Goal: Information Seeking & Learning: Check status

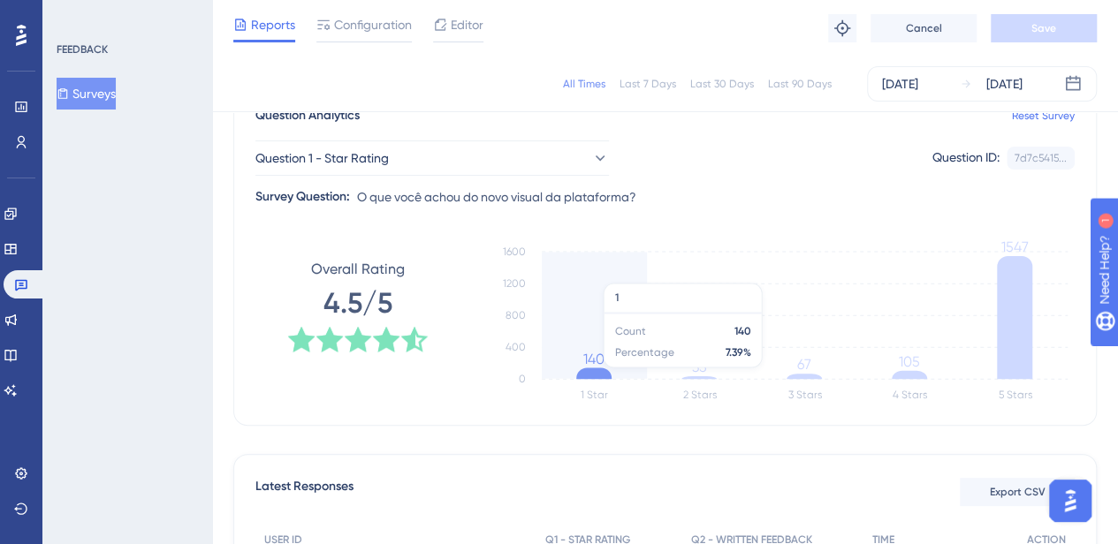
click at [594, 375] on icon at bounding box center [593, 373] width 35 height 11
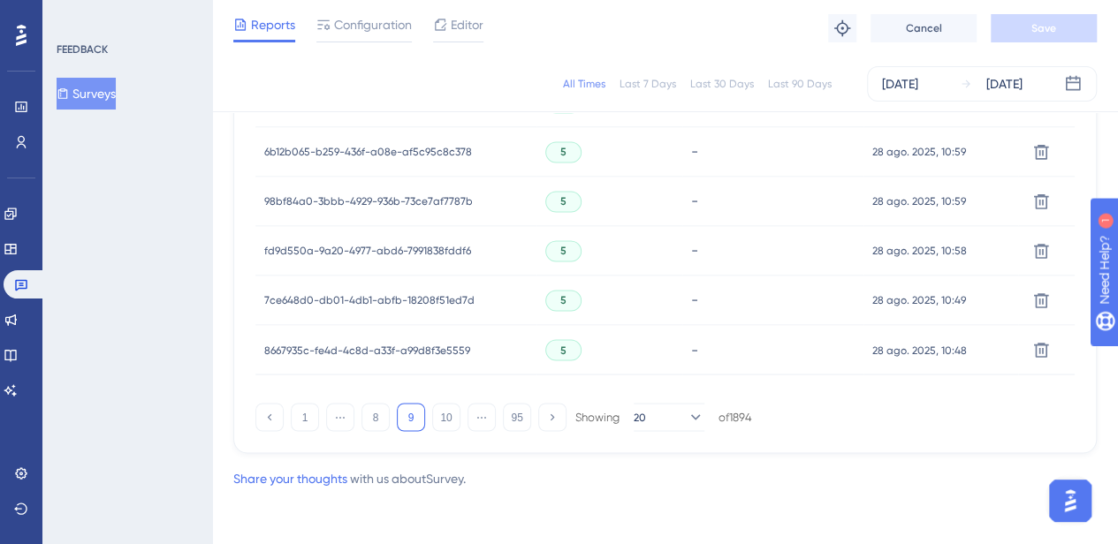
scroll to position [1329, 0]
click at [272, 425] on button at bounding box center [269, 418] width 28 height 28
click at [307, 421] on button "1" at bounding box center [305, 418] width 28 height 28
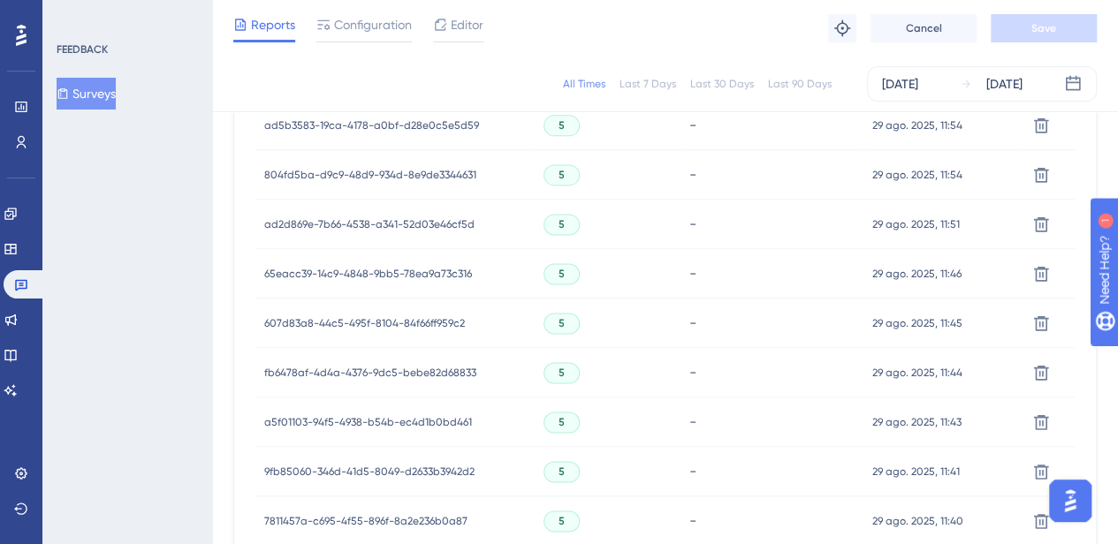
scroll to position [1276, 0]
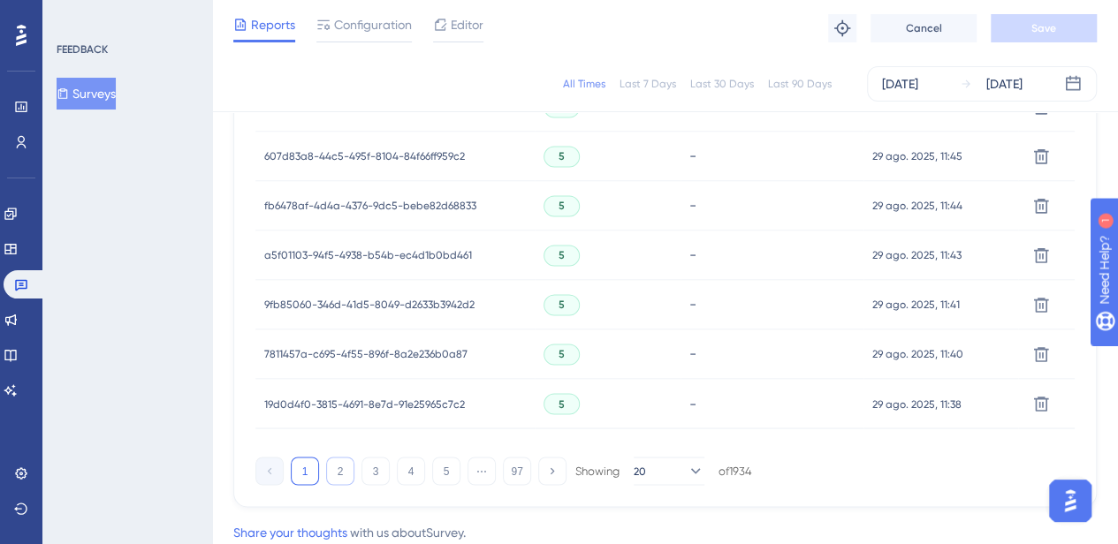
click at [343, 478] on button "2" at bounding box center [340, 471] width 28 height 28
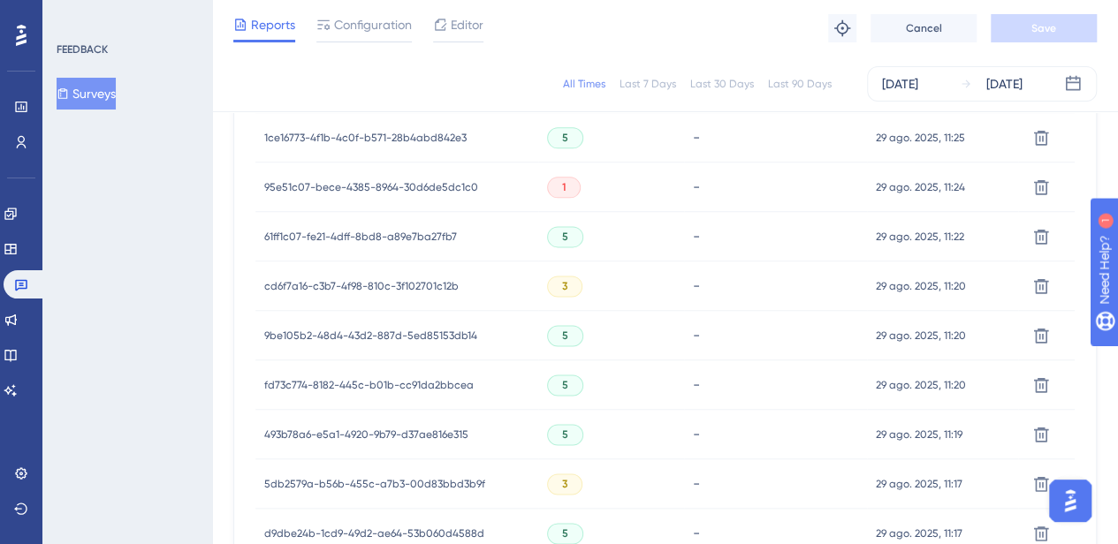
scroll to position [1330, 0]
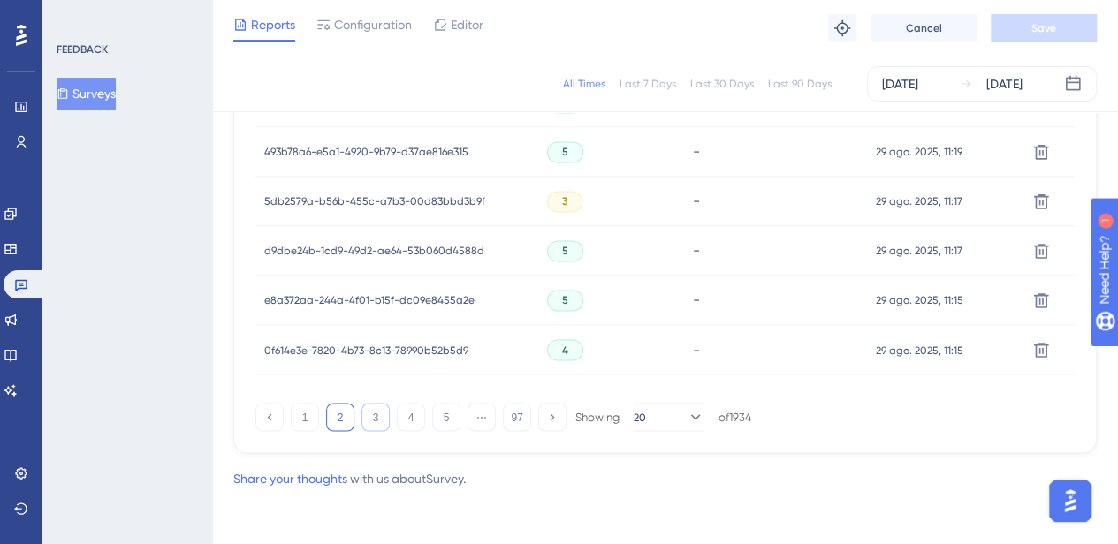
click at [373, 413] on button "3" at bounding box center [375, 417] width 28 height 28
click at [410, 418] on button "4" at bounding box center [411, 417] width 28 height 28
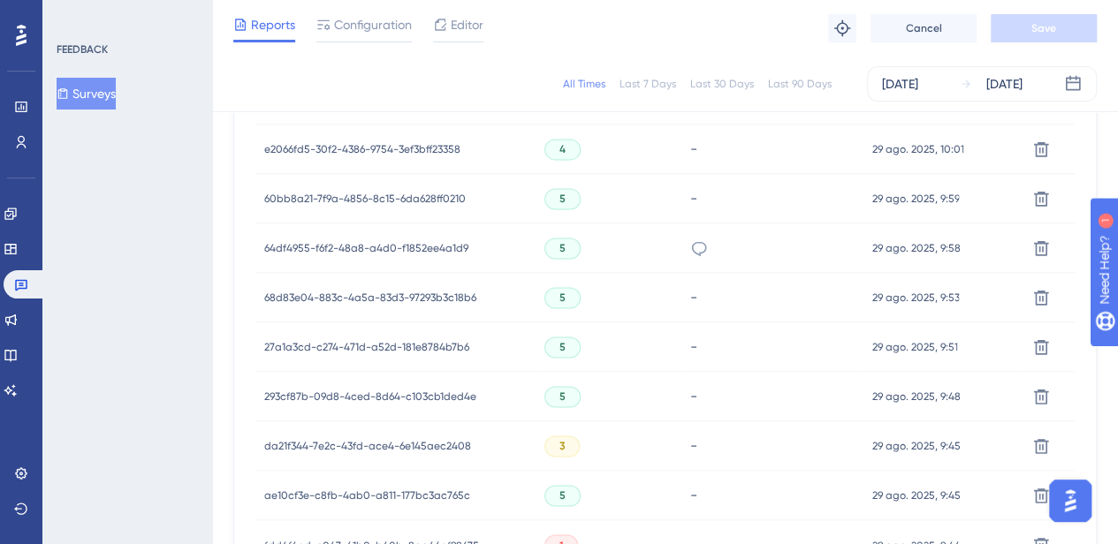
scroll to position [1232, 0]
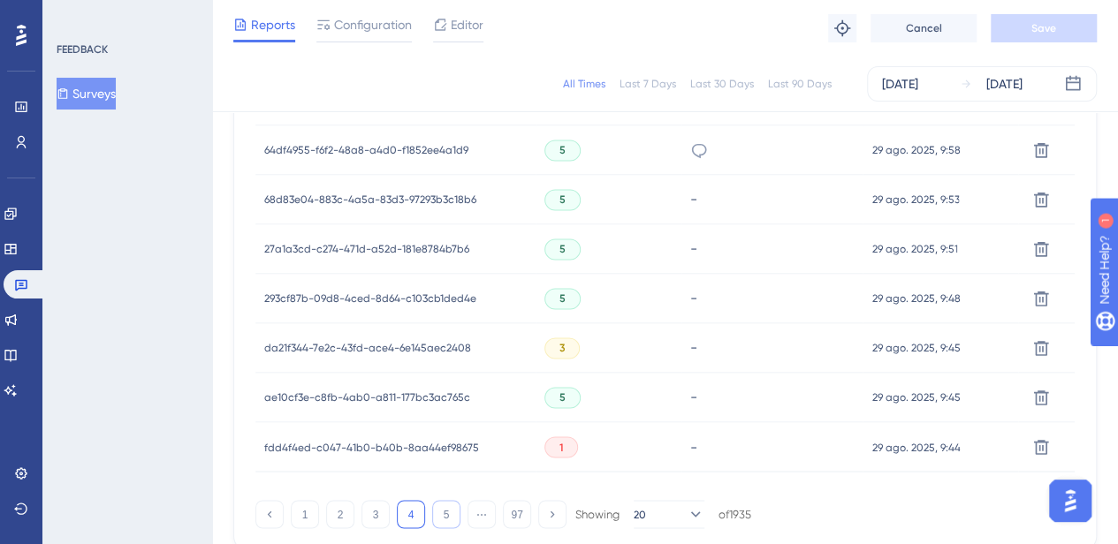
click at [452, 506] on button "5" at bounding box center [446, 514] width 28 height 28
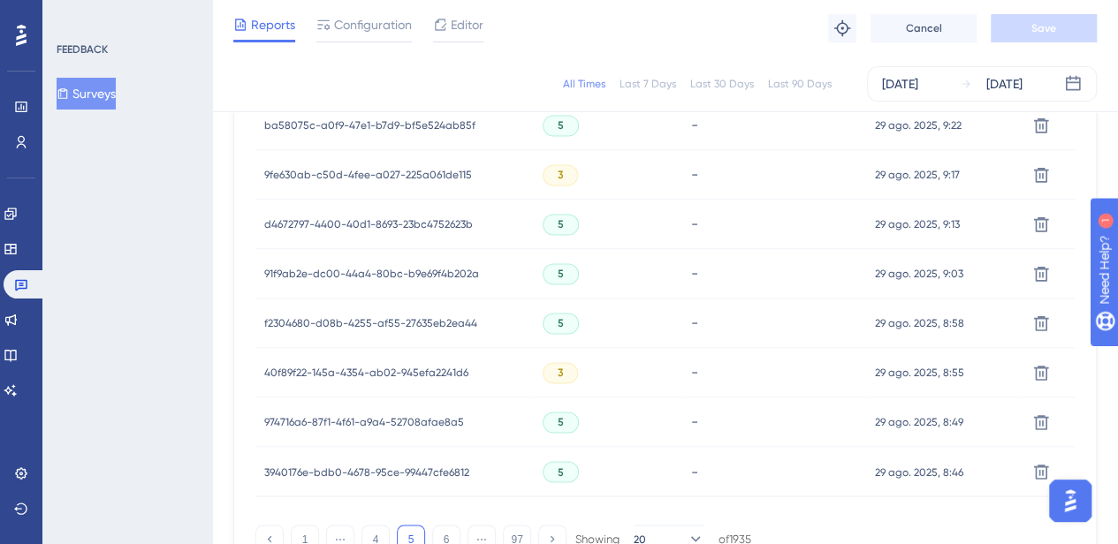
scroll to position [1330, 0]
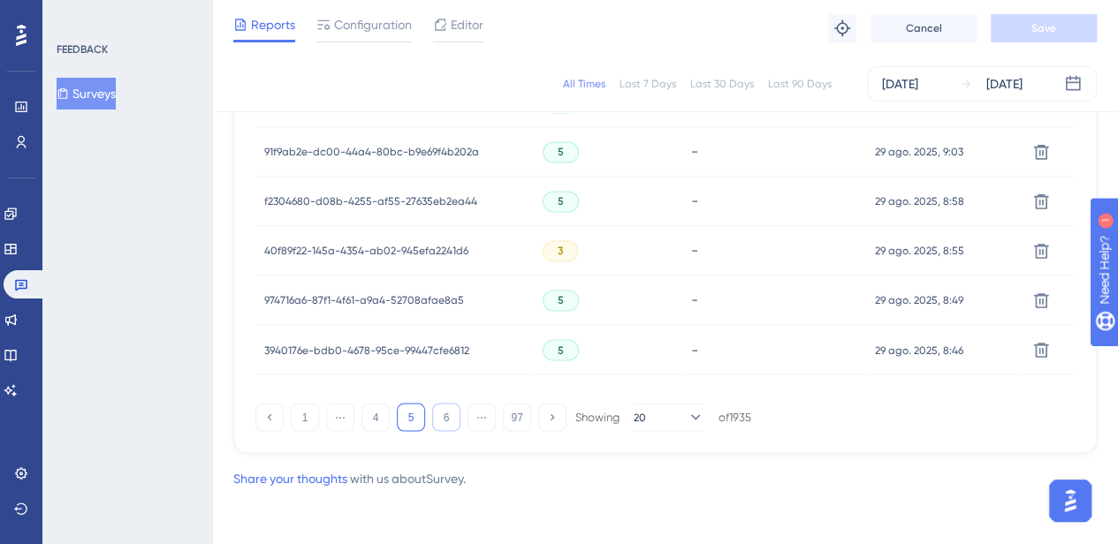
click at [451, 409] on button "6" at bounding box center [446, 417] width 28 height 28
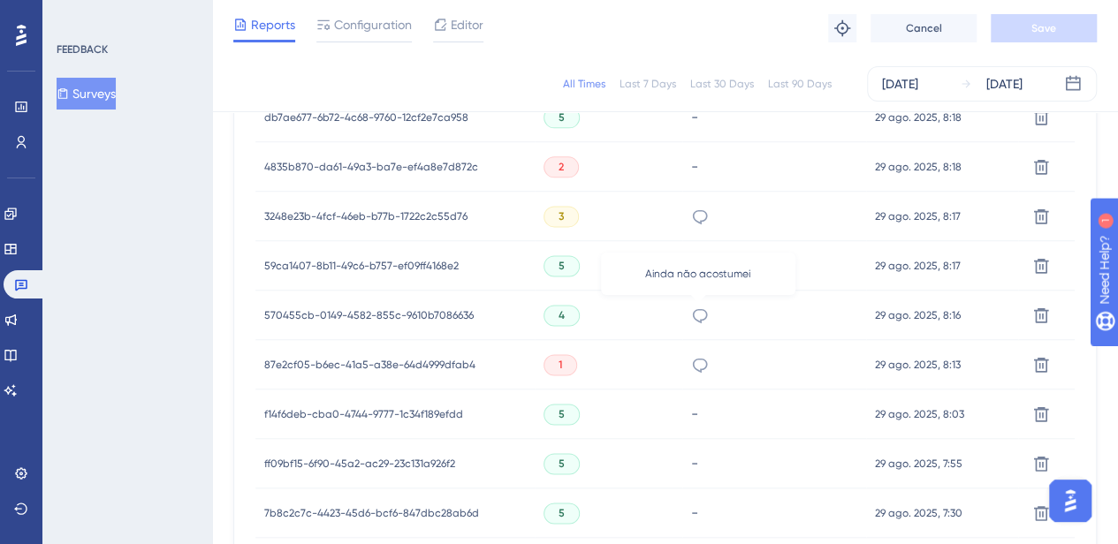
scroll to position [1300, 0]
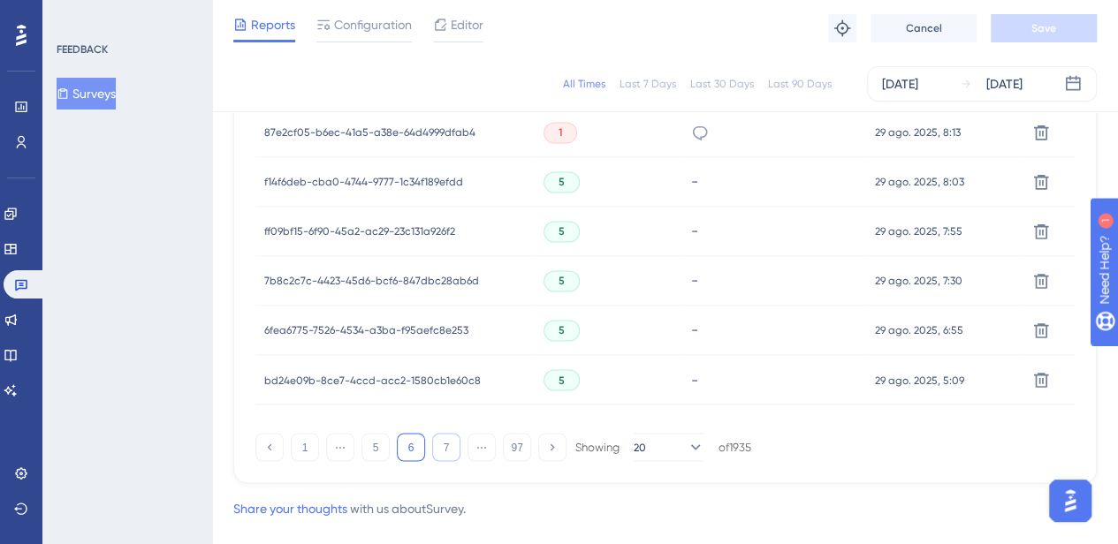
click at [451, 443] on button "7" at bounding box center [446, 447] width 28 height 28
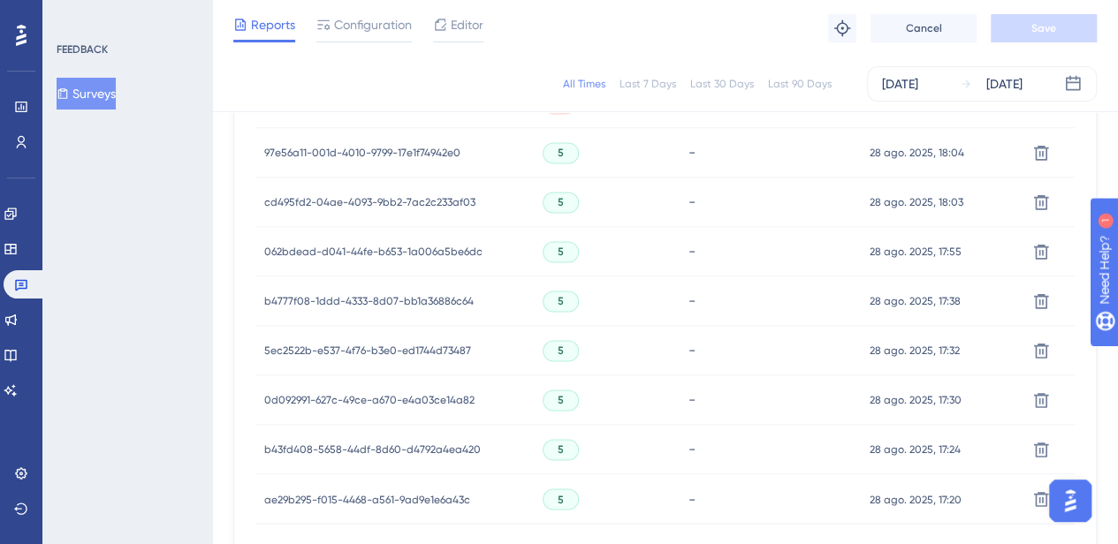
scroll to position [1330, 13]
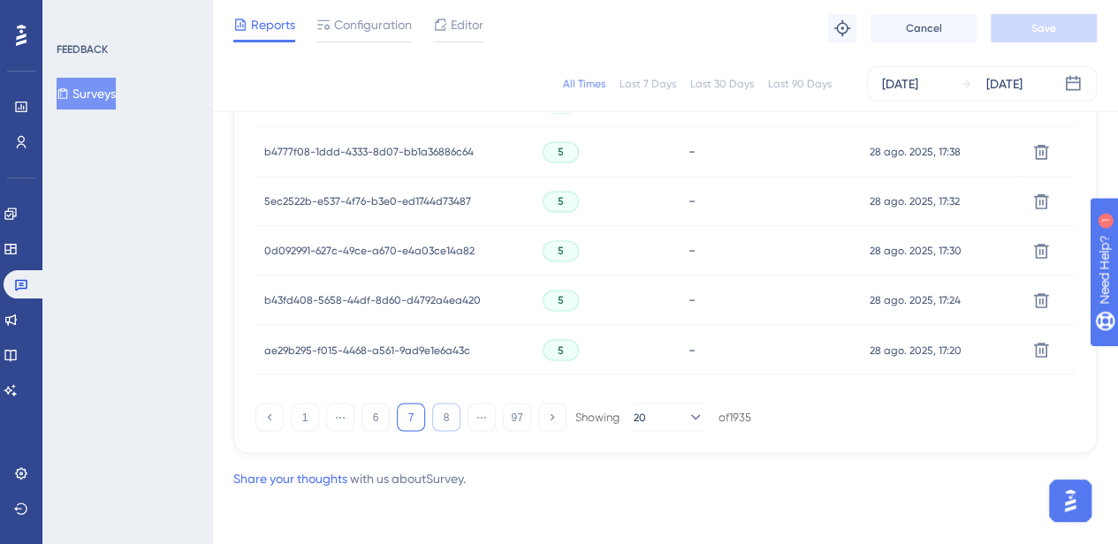
click at [432, 421] on button "8" at bounding box center [446, 417] width 28 height 28
click at [432, 420] on button "9" at bounding box center [446, 417] width 28 height 28
click at [438, 423] on button "10" at bounding box center [446, 417] width 28 height 28
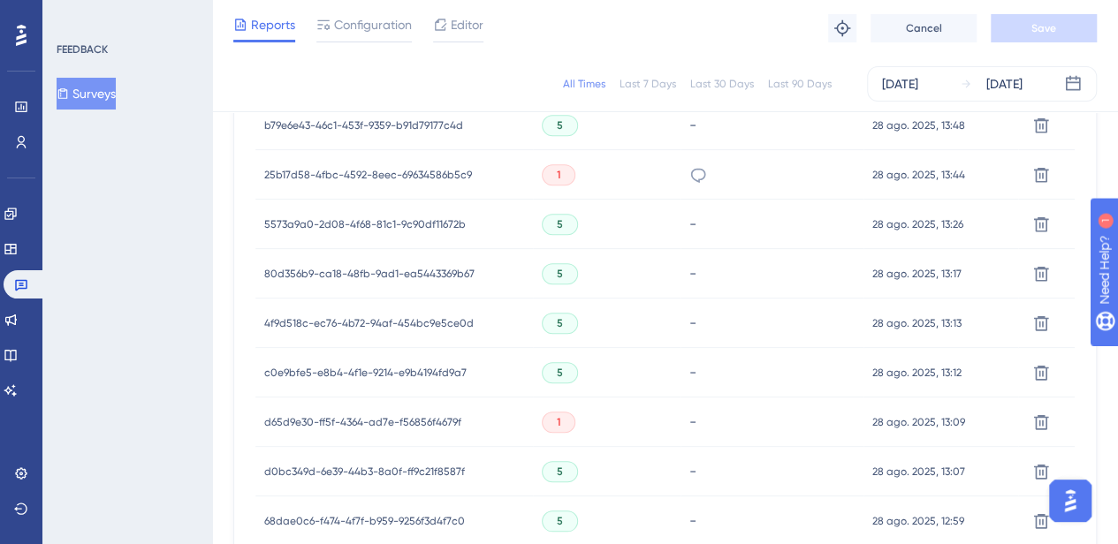
scroll to position [515, 13]
